Goal: Information Seeking & Learning: Learn about a topic

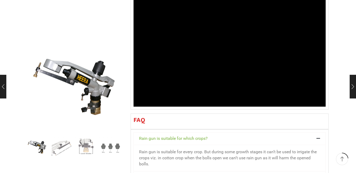
scroll to position [529, 0]
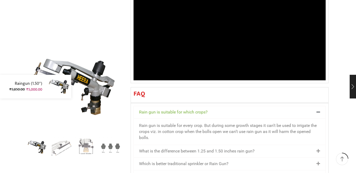
click at [3, 87] on div "Raingun (1.50″) ₹ 5,850.00 Original price was: ₹5,850.00. ₹ 5,000.00 Current pr…" at bounding box center [39, 87] width 78 height 24
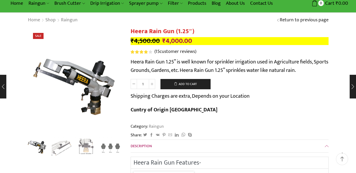
scroll to position [0, 0]
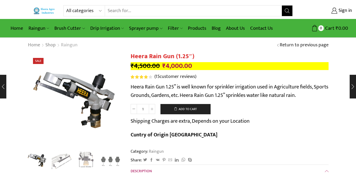
click at [65, 43] on link "Raingun" at bounding box center [69, 45] width 17 height 7
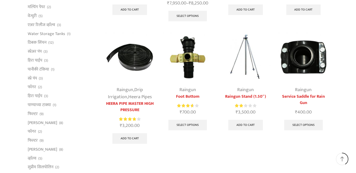
scroll to position [185, 0]
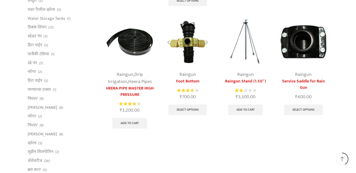
click at [187, 83] on link "Foot Bottom" at bounding box center [188, 81] width 50 height 6
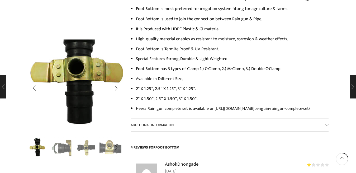
scroll to position [317, 0]
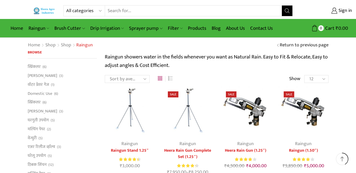
scroll to position [185, 0]
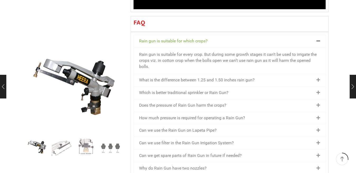
scroll to position [607, 0]
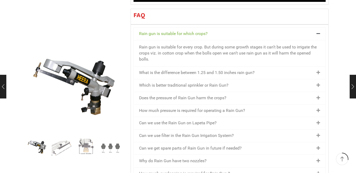
click at [316, 67] on div "What is the difference between 1.25 and 1.50 inches rain gun?" at bounding box center [230, 73] width 192 height 12
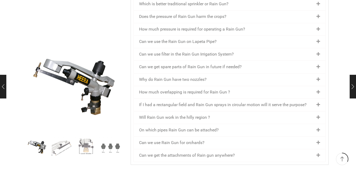
scroll to position [687, 0]
